Goal: Task Accomplishment & Management: Manage account settings

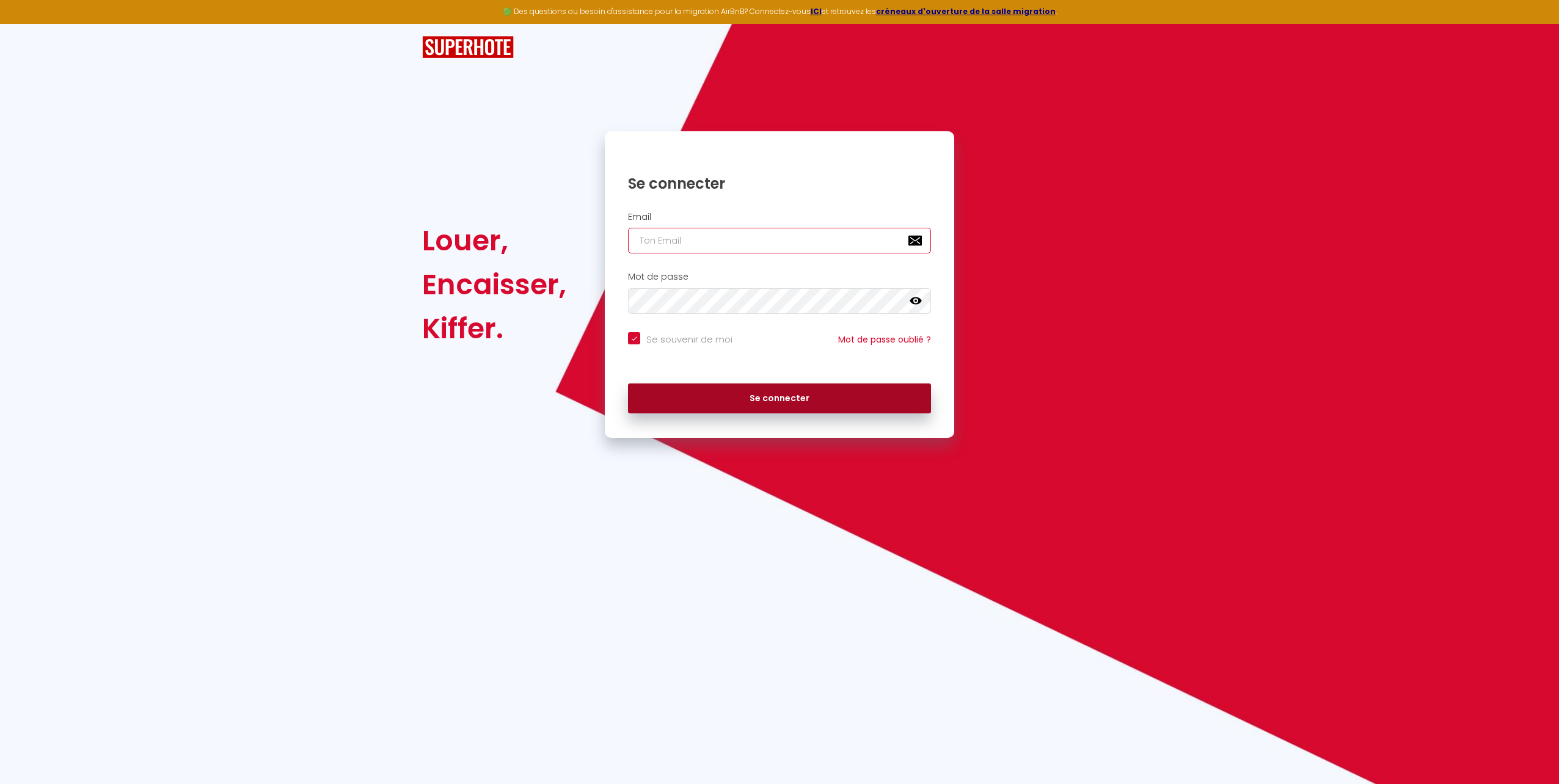
type input "[EMAIL_ADDRESS][DOMAIN_NAME]"
click at [784, 396] on button "Se connecter" at bounding box center [779, 399] width 303 height 30
checkbox input "true"
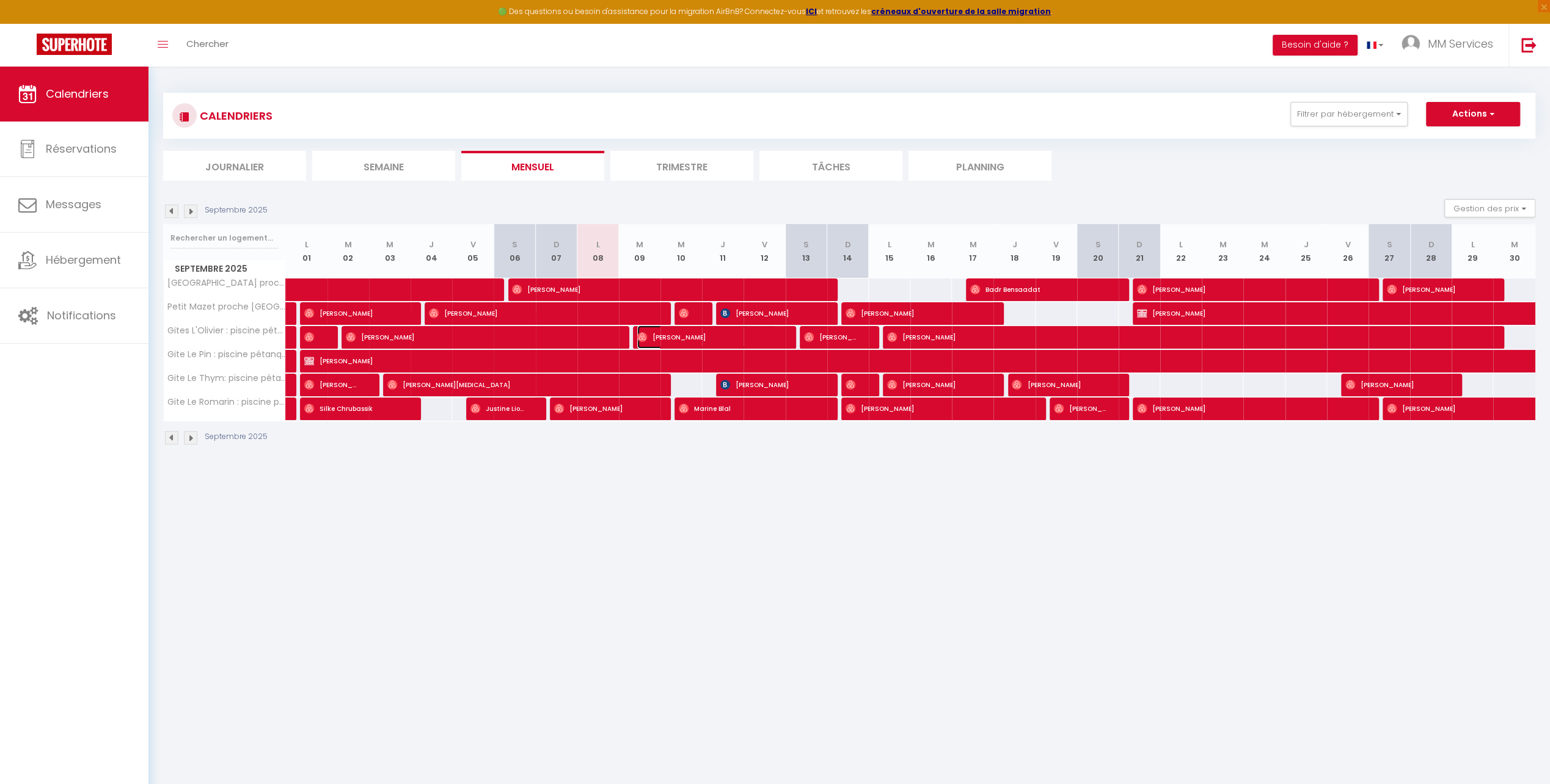
click at [644, 336] on img at bounding box center [642, 337] width 10 height 10
select select "OK"
select select "0"
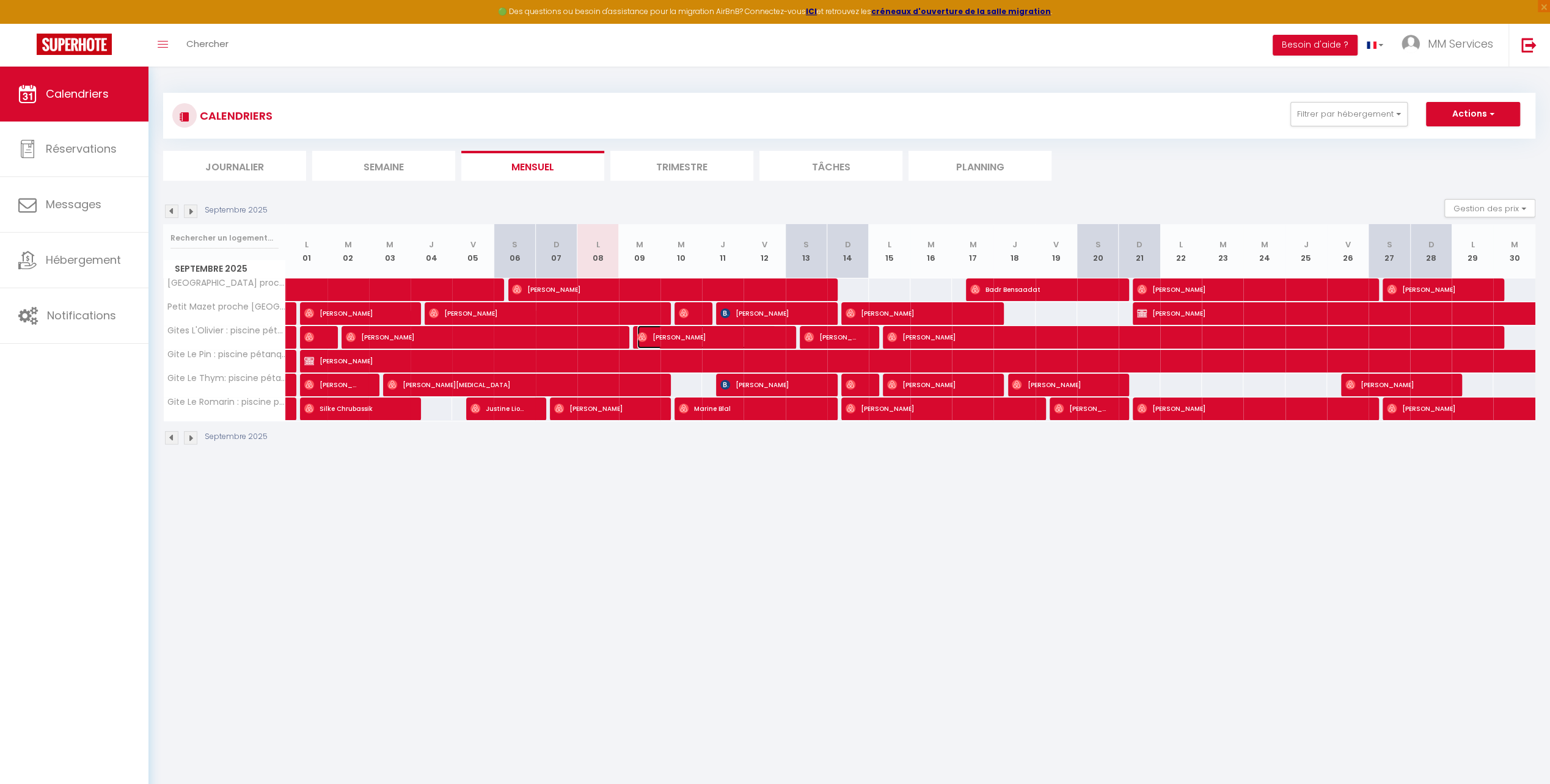
select select "1"
select select
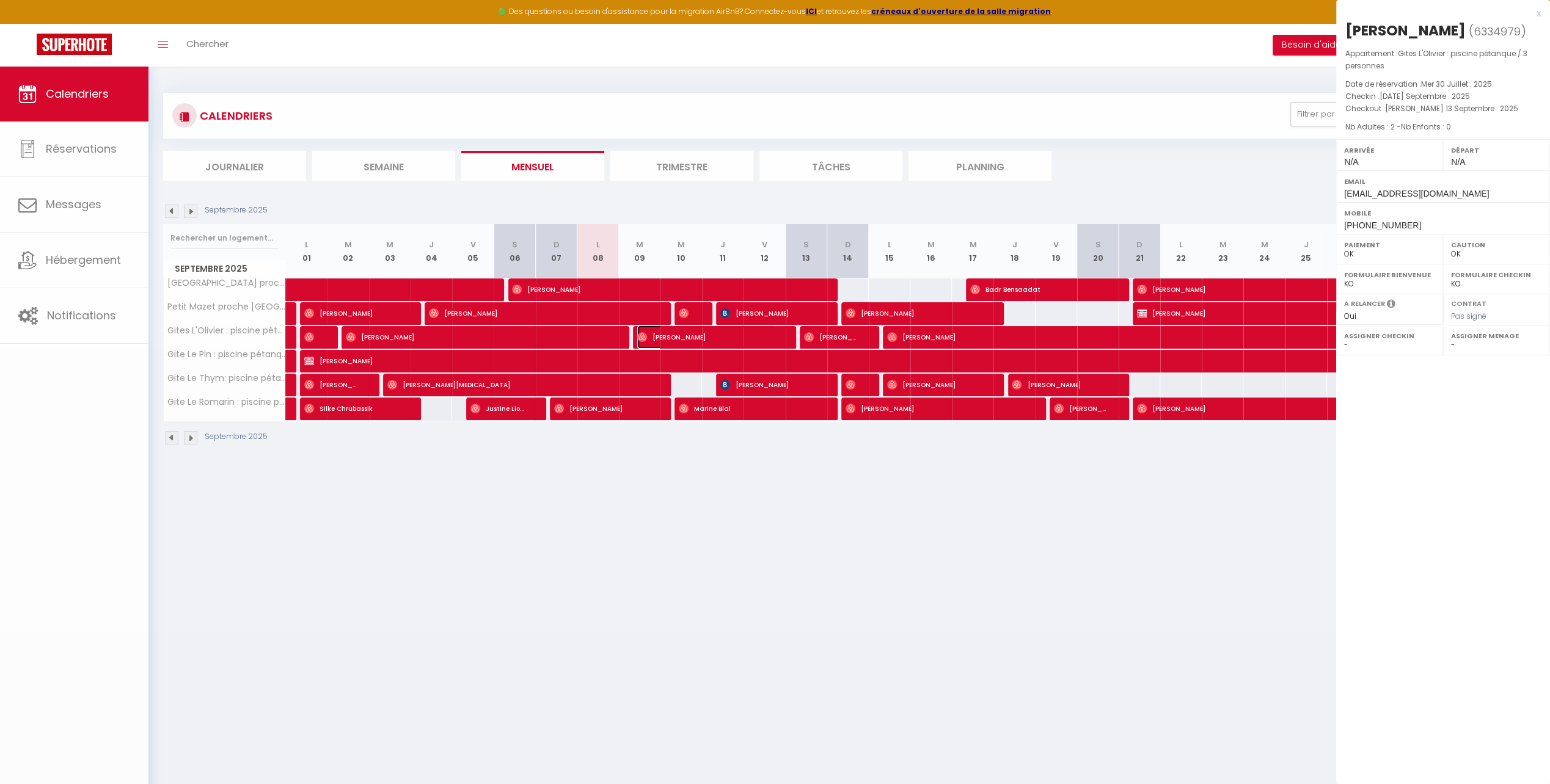
select select "25329"
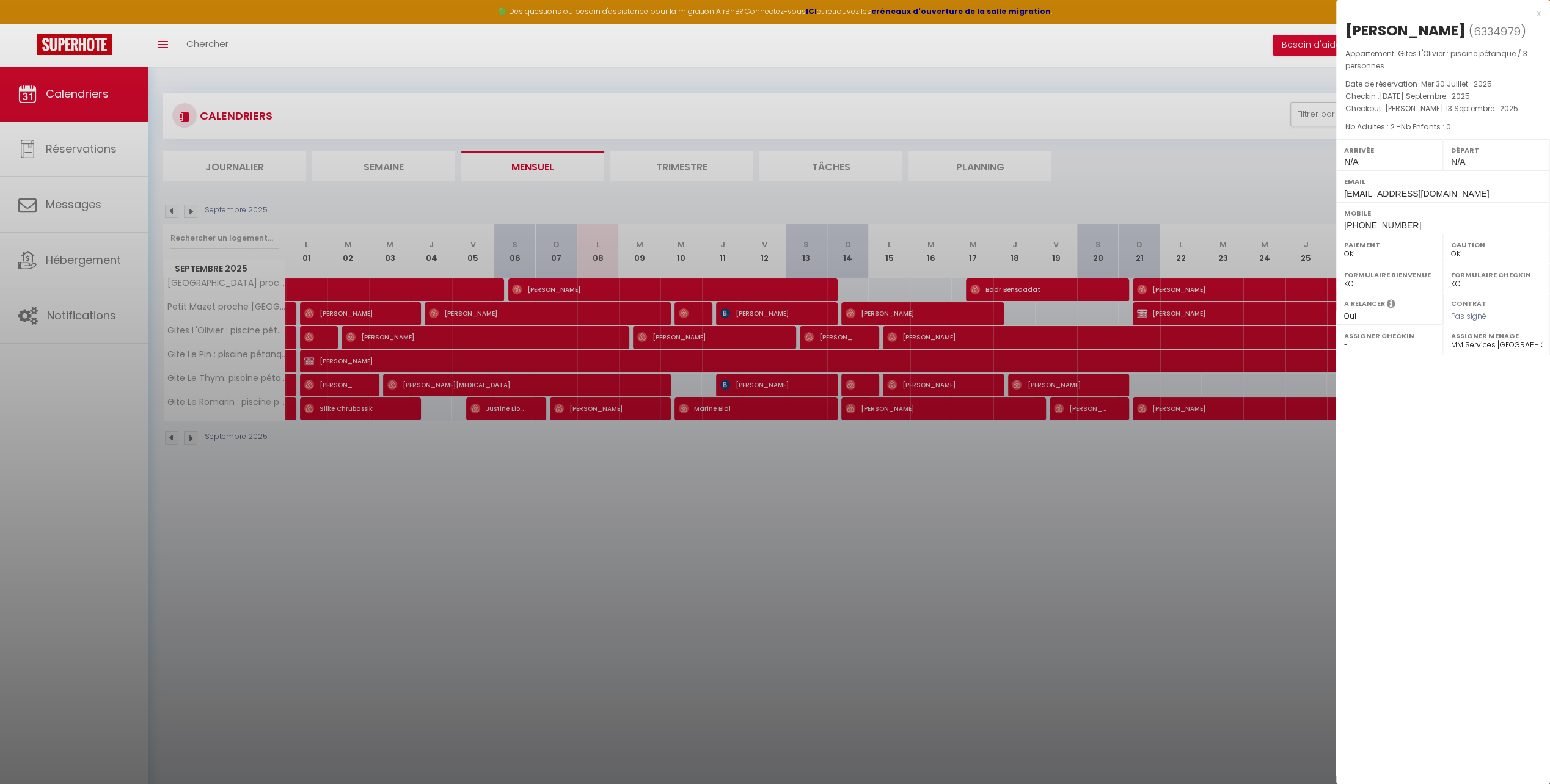
click at [1167, 46] on div at bounding box center [775, 392] width 1550 height 784
